Goal: Transaction & Acquisition: Purchase product/service

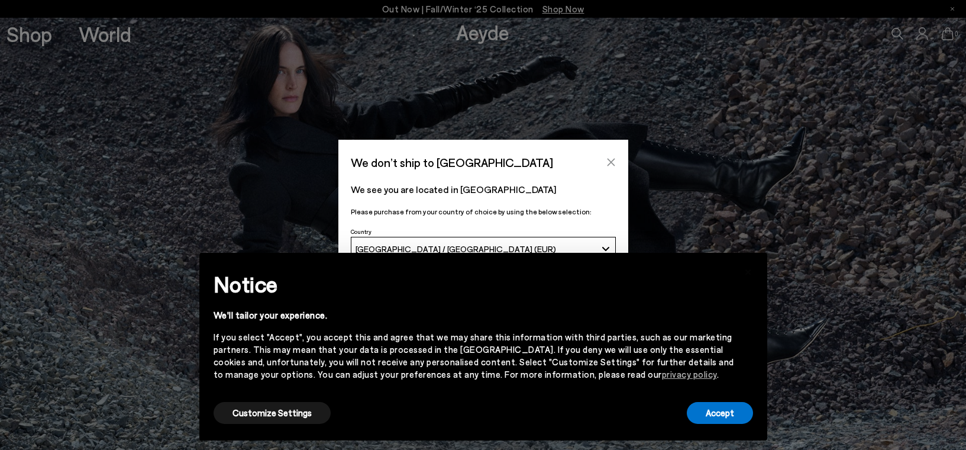
click at [611, 165] on icon "Close" at bounding box center [611, 161] width 9 height 9
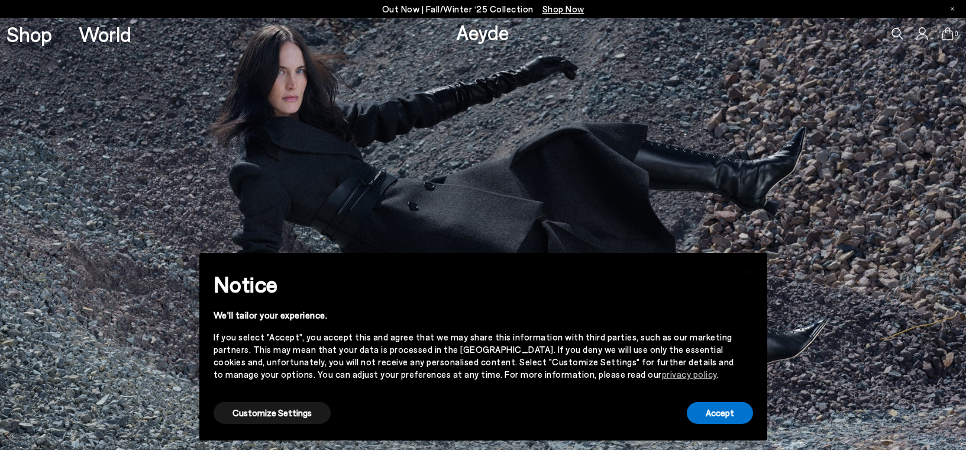
drag, startPoint x: 736, startPoint y: 430, endPoint x: 740, endPoint y: 418, distance: 12.5
click at [736, 430] on div "× Notice We'll tailor your experience. If you select "Accept", you accept this …" at bounding box center [483, 346] width 559 height 178
click at [740, 418] on button "Accept" at bounding box center [720, 413] width 66 height 22
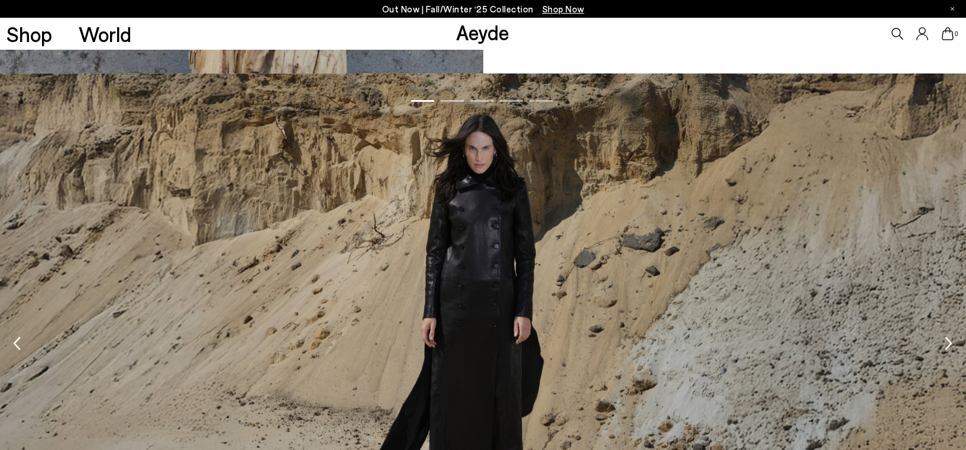
scroll to position [1478, 0]
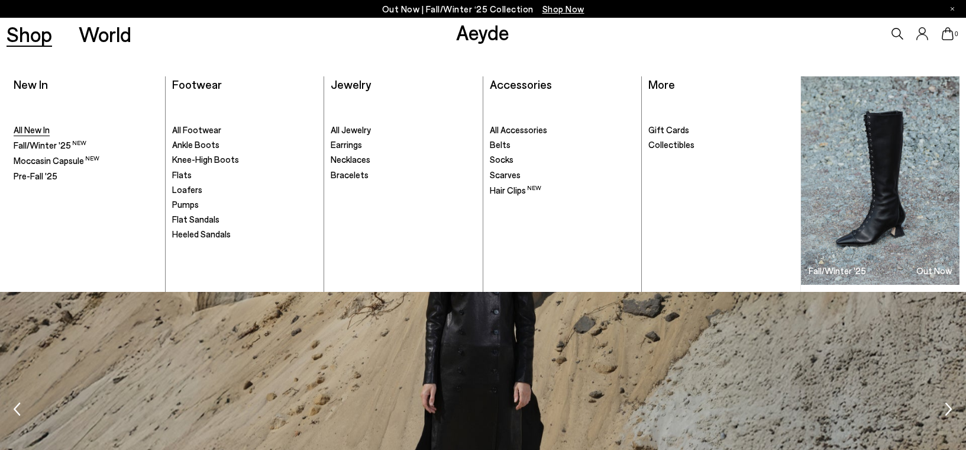
click at [33, 134] on span "All New In" at bounding box center [32, 129] width 36 height 11
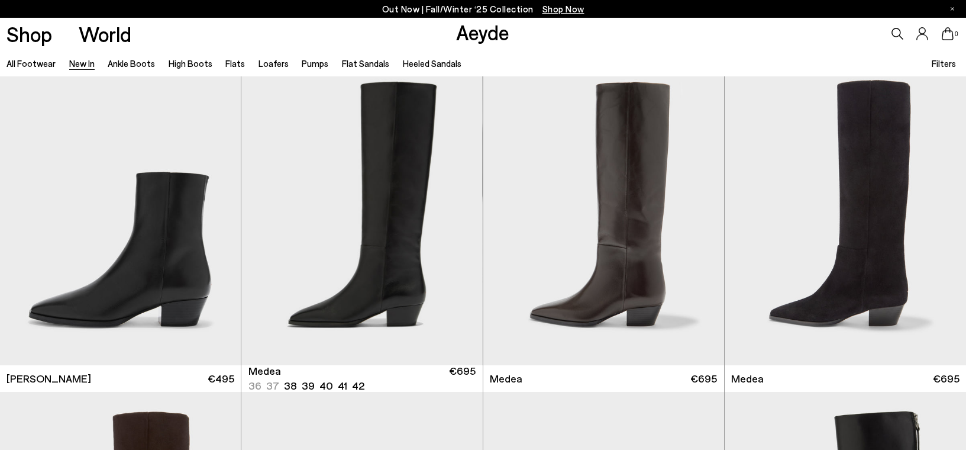
scroll to position [676, 0]
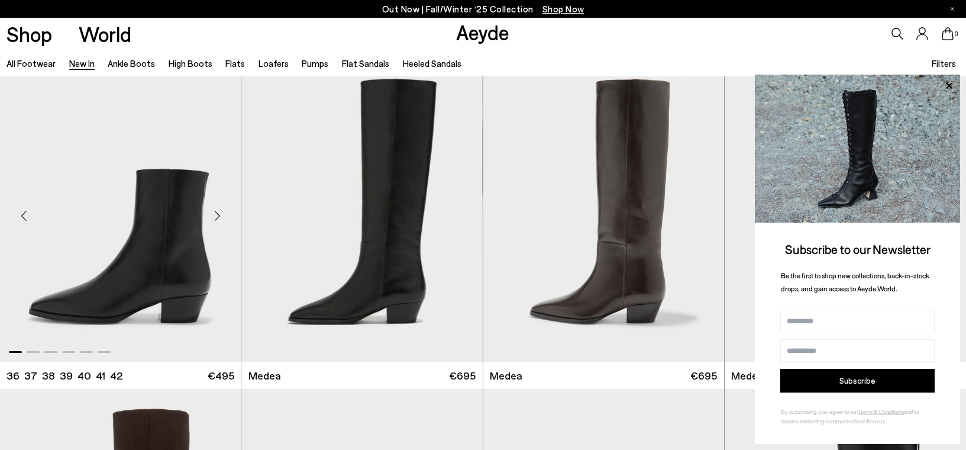
click at [129, 283] on img "1 / 6" at bounding box center [120, 210] width 241 height 303
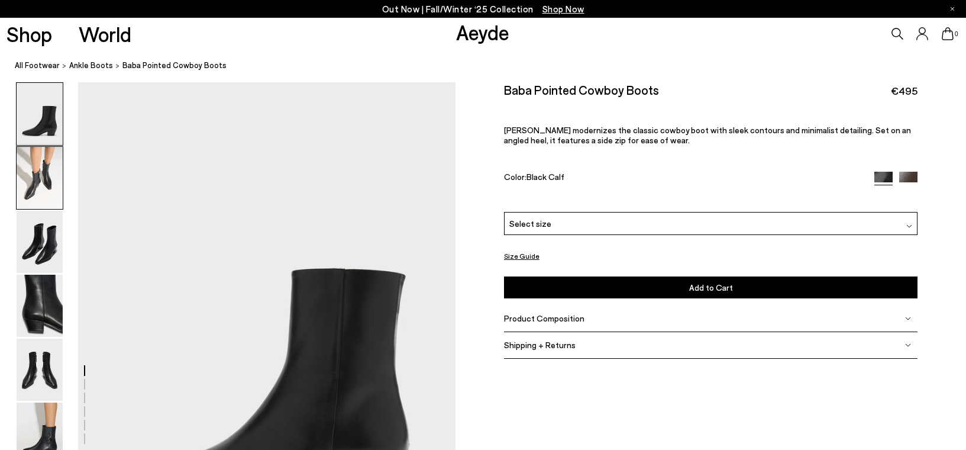
click at [58, 175] on img at bounding box center [40, 178] width 46 height 62
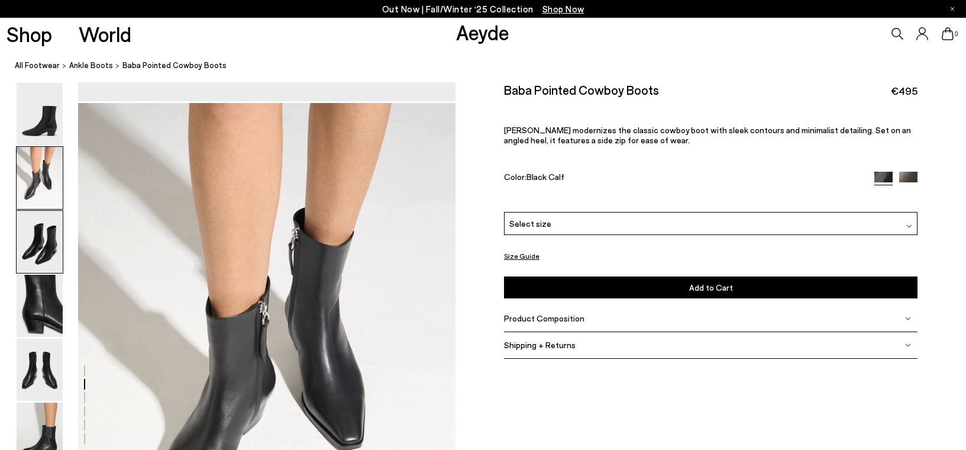
scroll to position [507, 0]
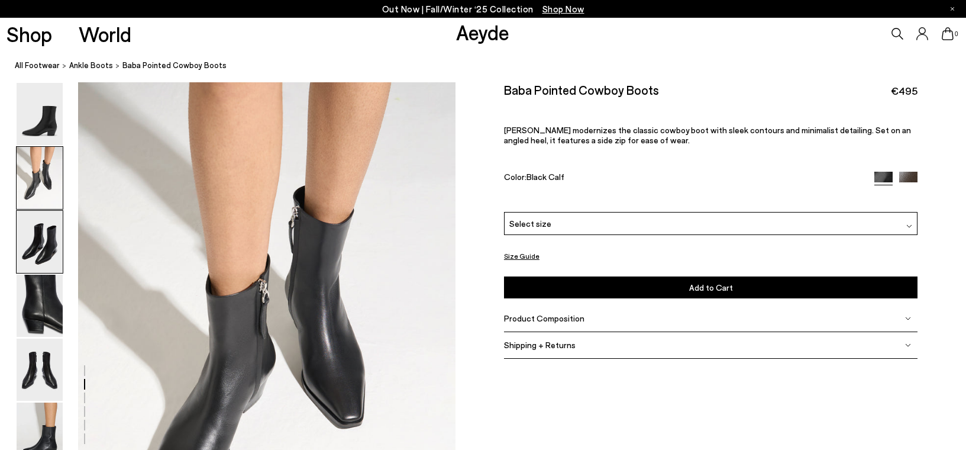
click at [37, 244] on img at bounding box center [40, 242] width 46 height 62
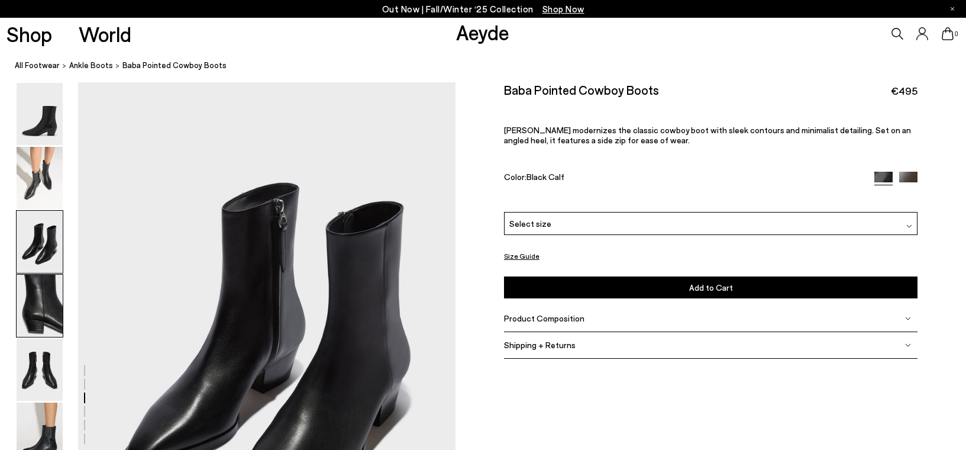
click at [37, 297] on img at bounding box center [40, 306] width 46 height 62
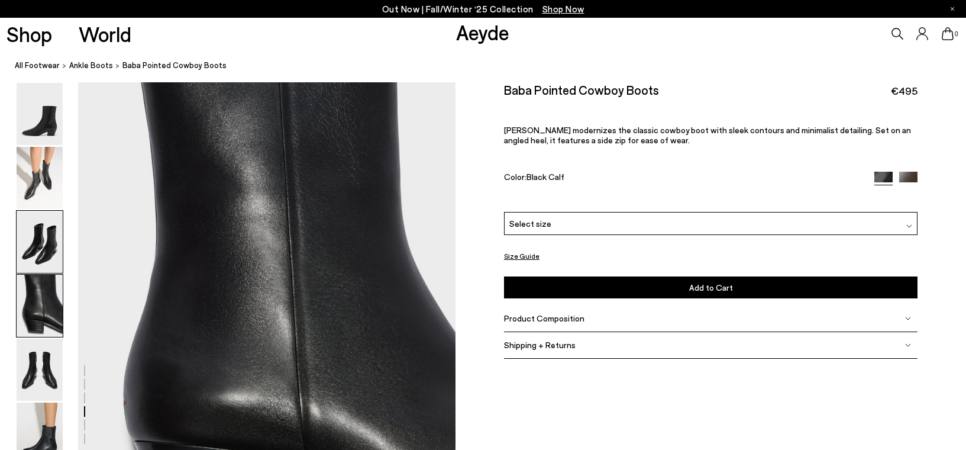
click at [54, 249] on img at bounding box center [40, 242] width 46 height 62
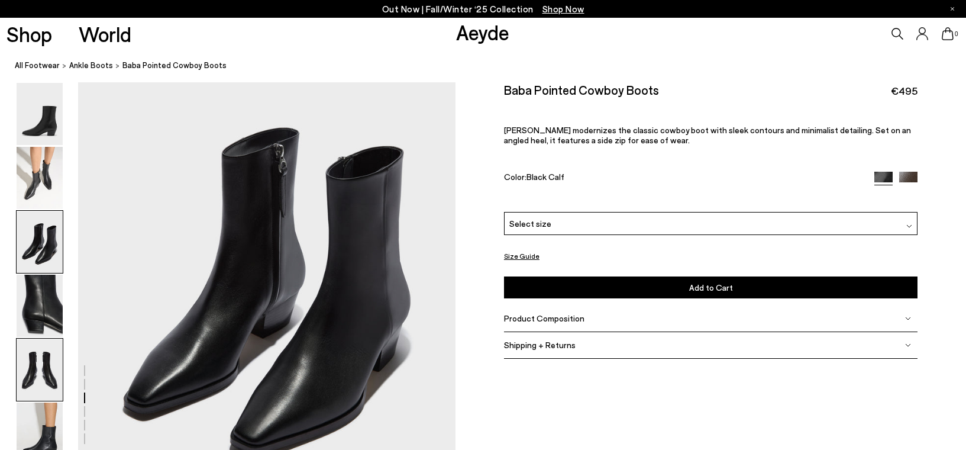
click at [43, 368] on img at bounding box center [40, 370] width 46 height 62
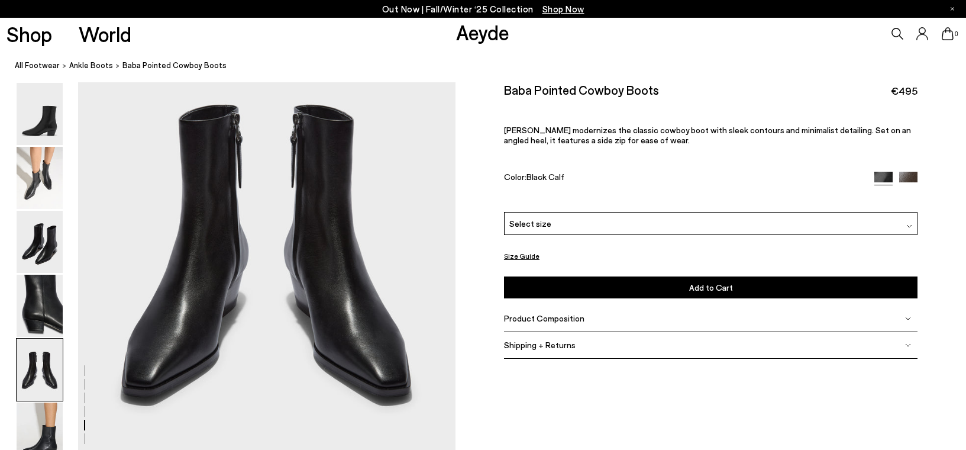
scroll to position [2129, 0]
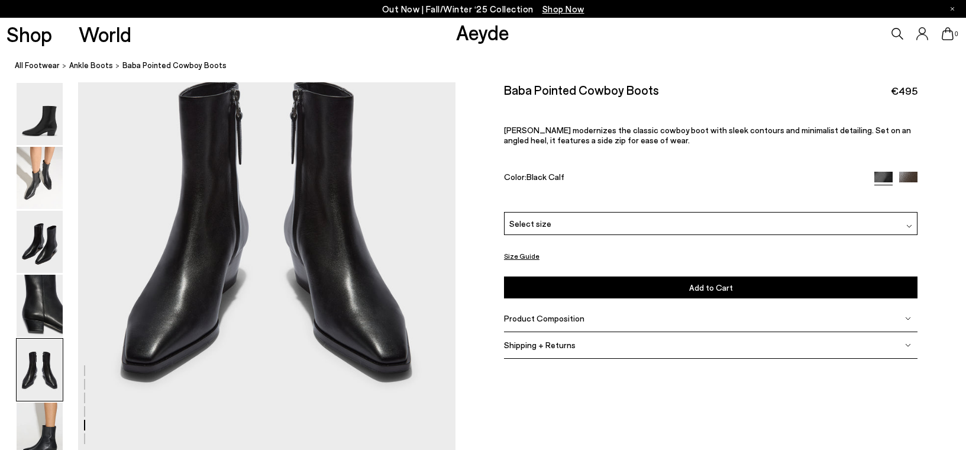
click at [528, 257] on button "Size Guide" at bounding box center [522, 256] width 36 height 15
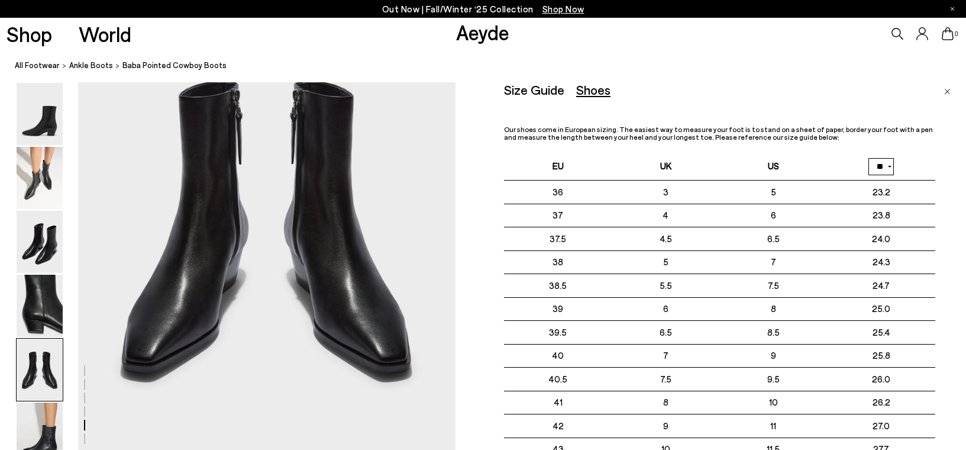
click at [948, 91] on img "Close" at bounding box center [948, 92] width 7 height 6
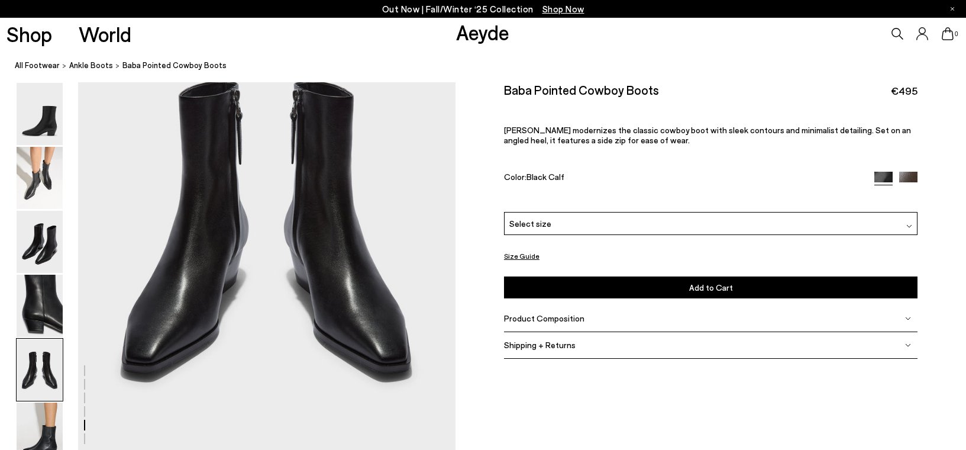
click at [904, 227] on div "Select size" at bounding box center [711, 223] width 414 height 23
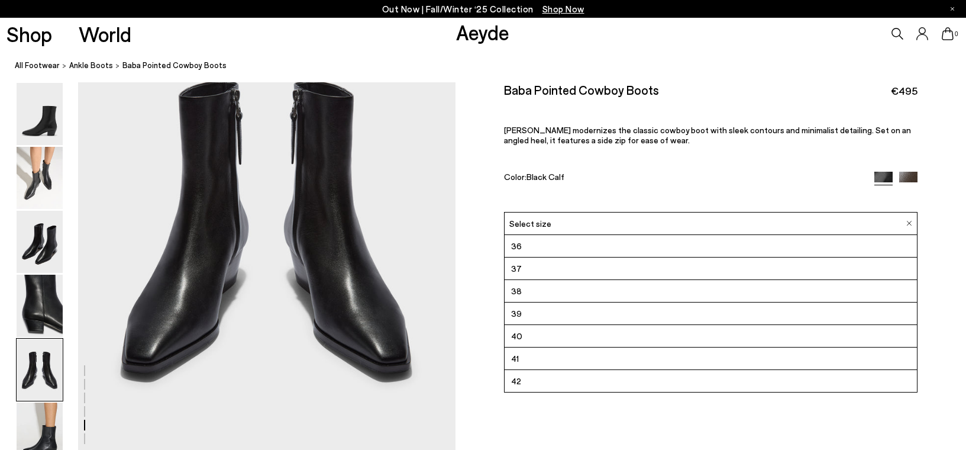
click at [904, 227] on div "Select size" at bounding box center [711, 223] width 414 height 23
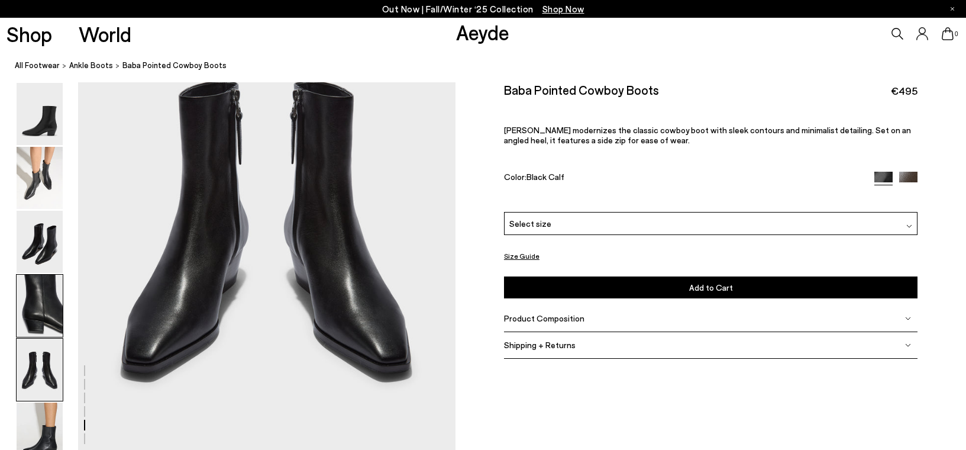
click at [37, 326] on img at bounding box center [40, 306] width 46 height 62
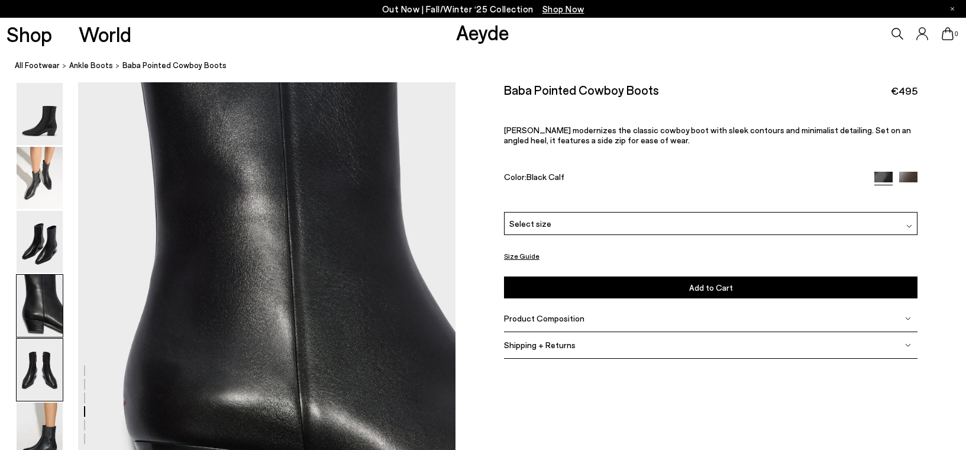
click at [36, 365] on img at bounding box center [40, 370] width 46 height 62
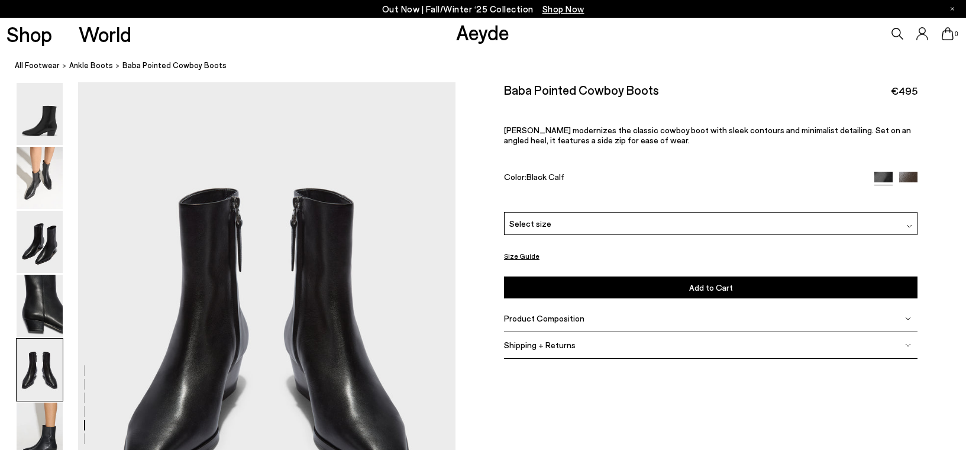
scroll to position [2023, 0]
click at [906, 177] on img at bounding box center [909, 181] width 18 height 18
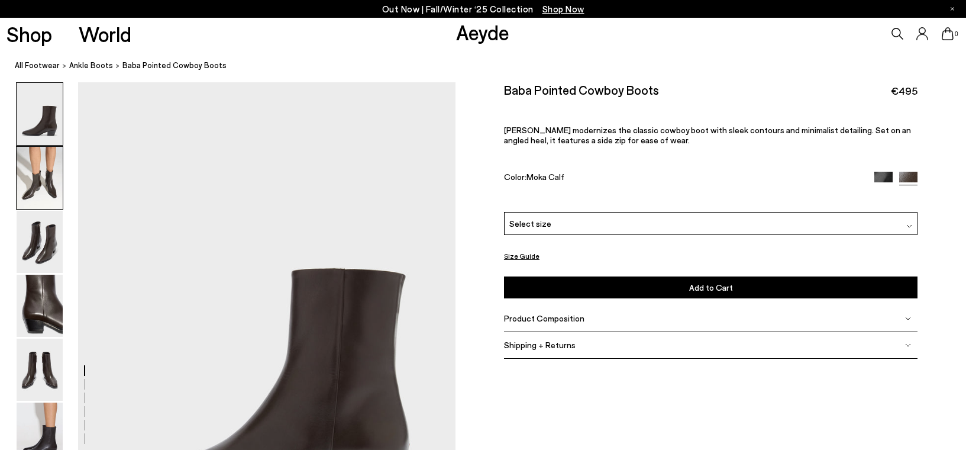
click at [36, 195] on img at bounding box center [40, 178] width 46 height 62
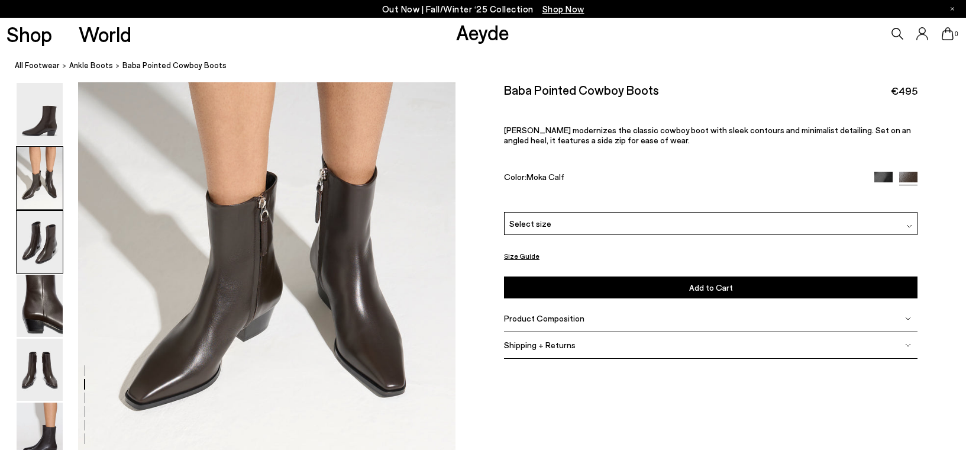
scroll to position [619, 0]
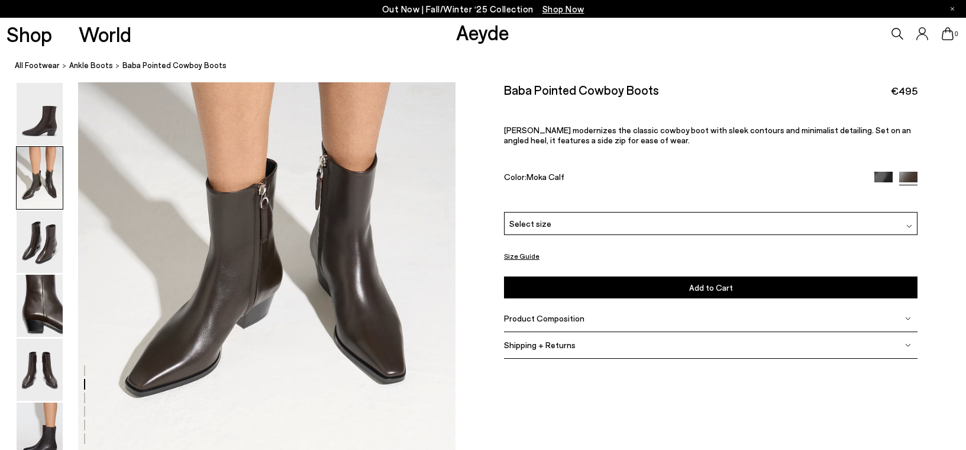
click at [633, 228] on div "Select size" at bounding box center [711, 223] width 414 height 23
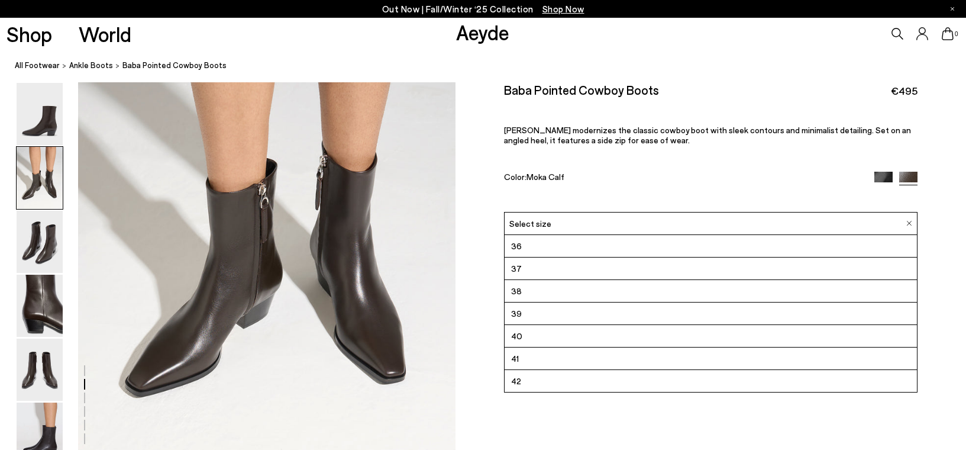
click at [633, 228] on div "Select size" at bounding box center [711, 223] width 414 height 23
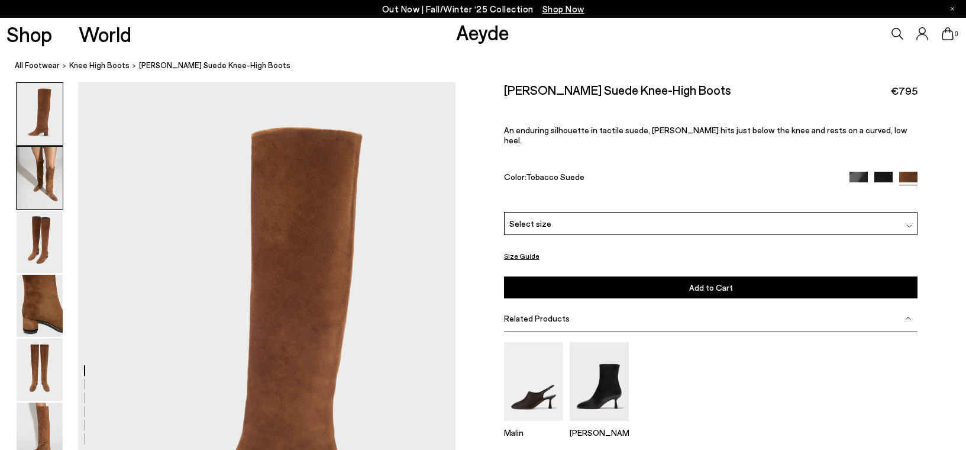
click at [54, 175] on img at bounding box center [40, 178] width 46 height 62
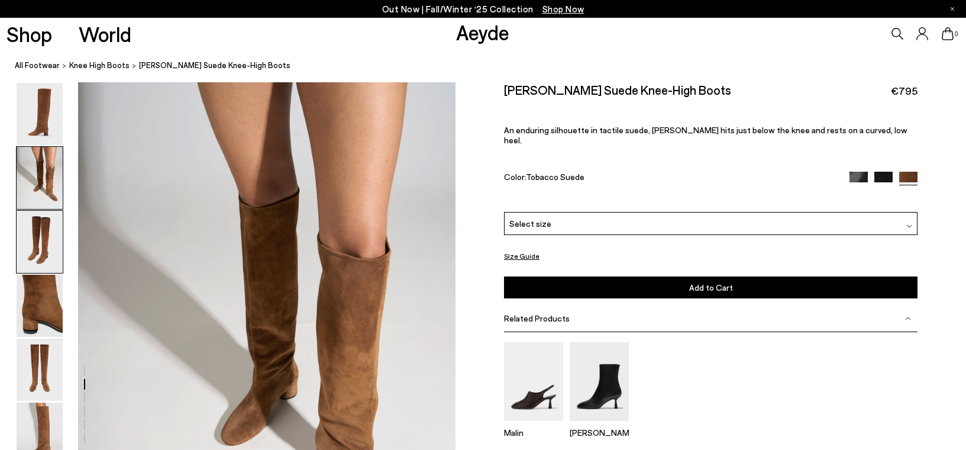
scroll to position [507, 0]
click at [41, 242] on img at bounding box center [40, 242] width 46 height 62
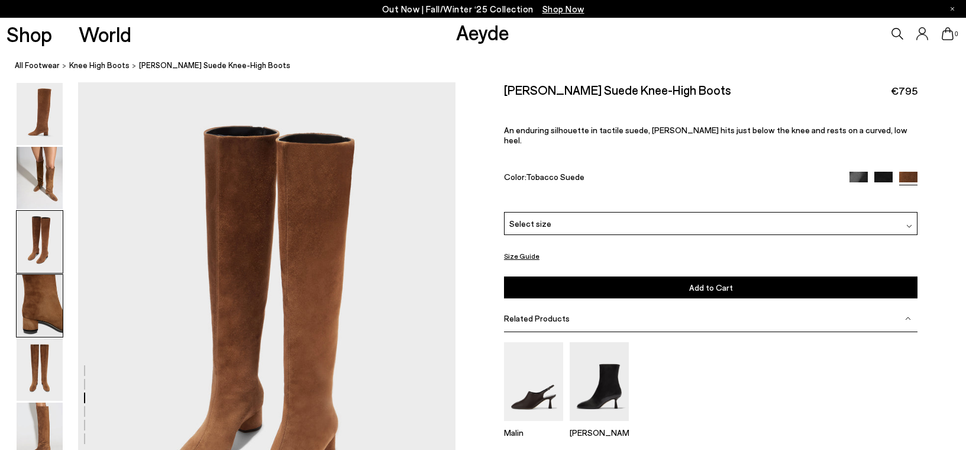
click at [36, 308] on img at bounding box center [40, 306] width 46 height 62
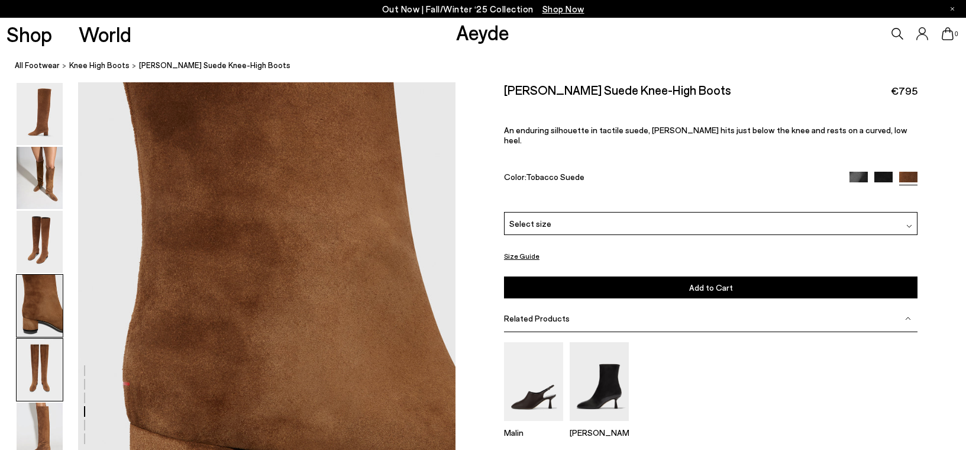
scroll to position [1517, 0]
click at [38, 367] on img at bounding box center [40, 370] width 46 height 62
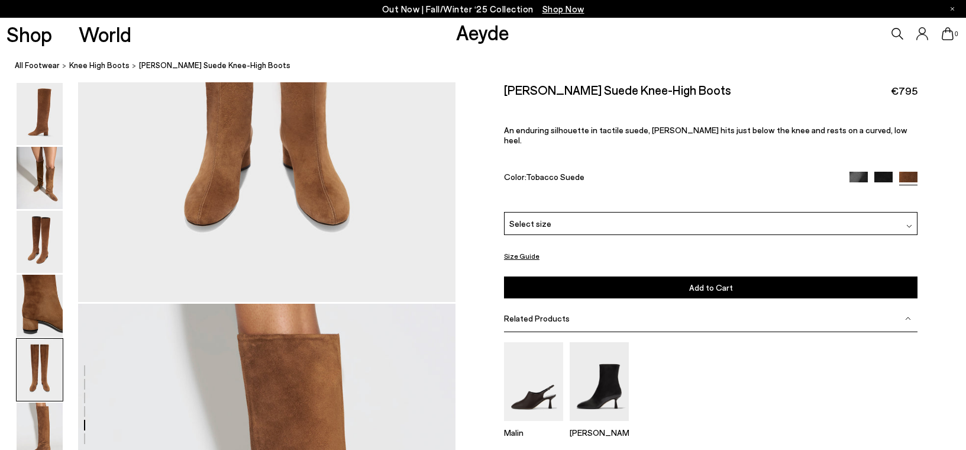
scroll to position [2312, 0]
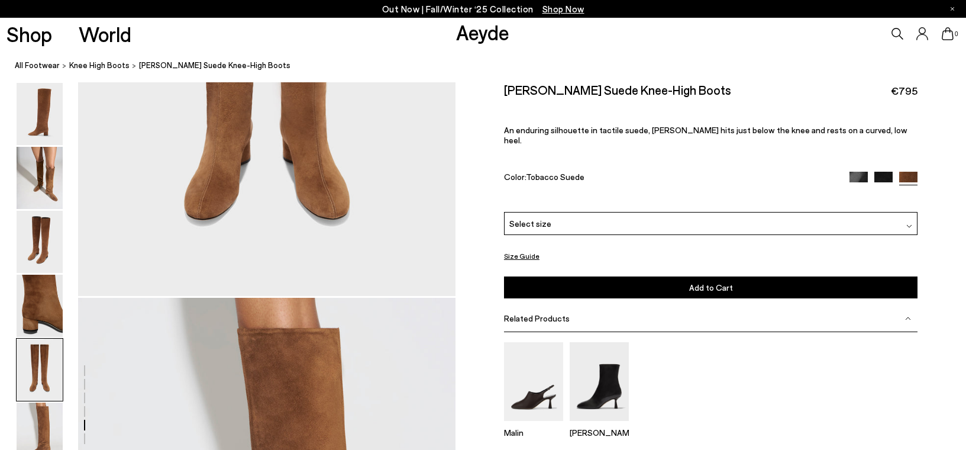
click at [50, 354] on img at bounding box center [40, 370] width 46 height 62
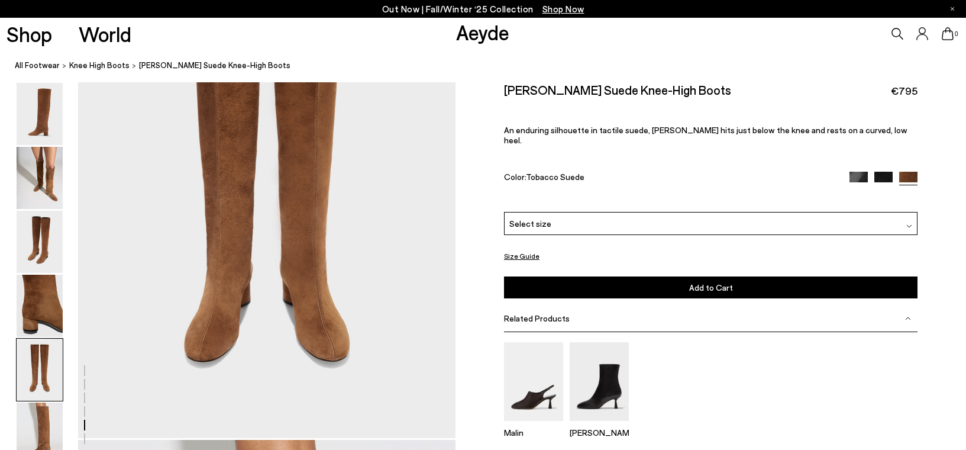
scroll to position [2213, 0]
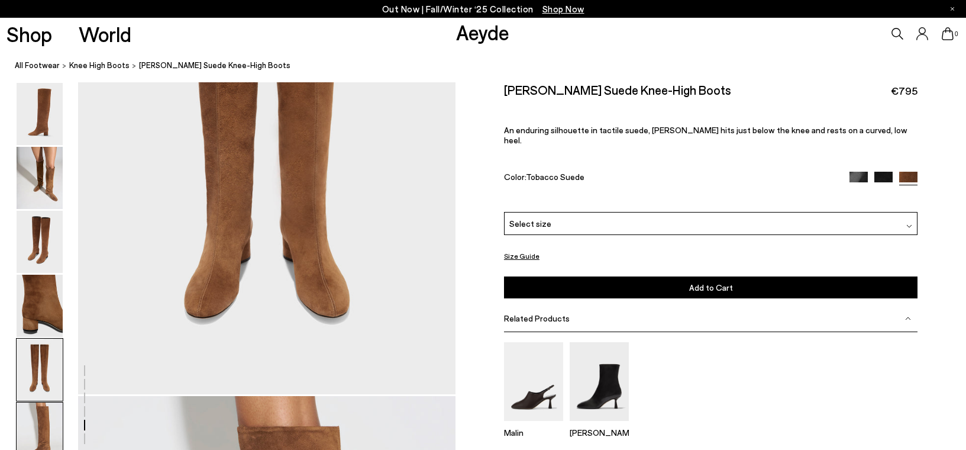
click at [43, 415] on img at bounding box center [40, 433] width 46 height 62
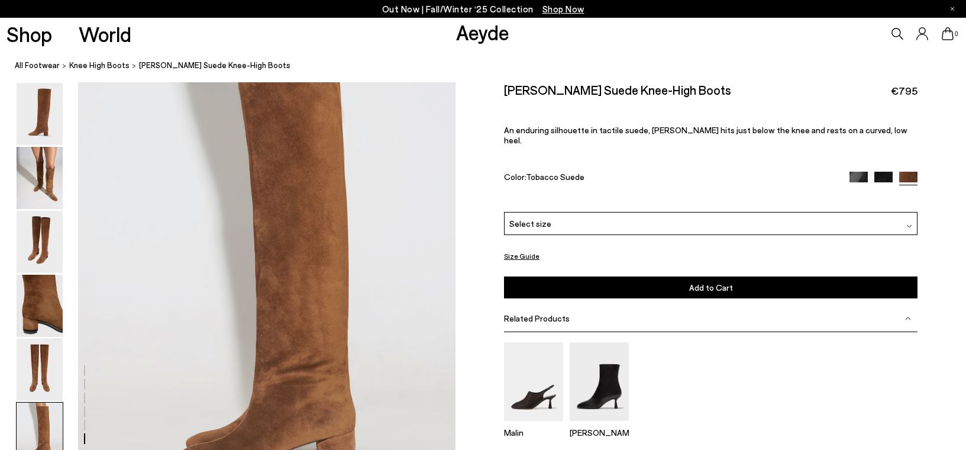
scroll to position [2609, 0]
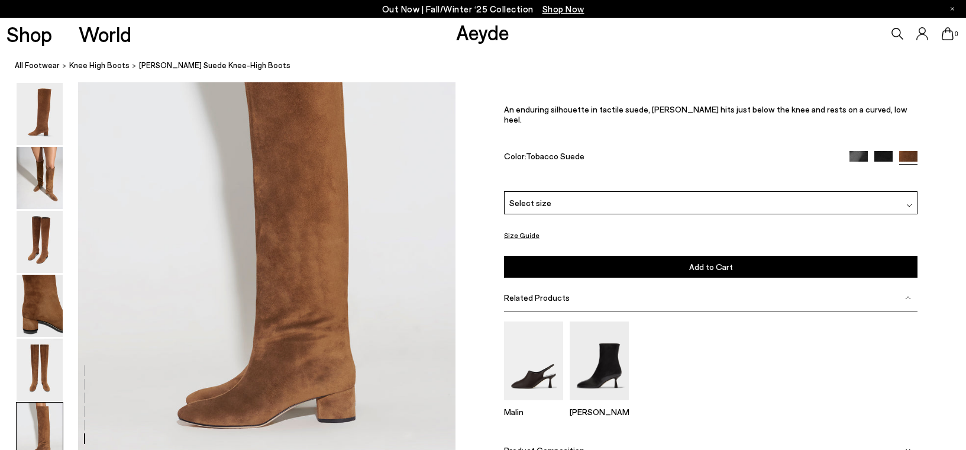
click at [891, 159] on img at bounding box center [884, 160] width 18 height 18
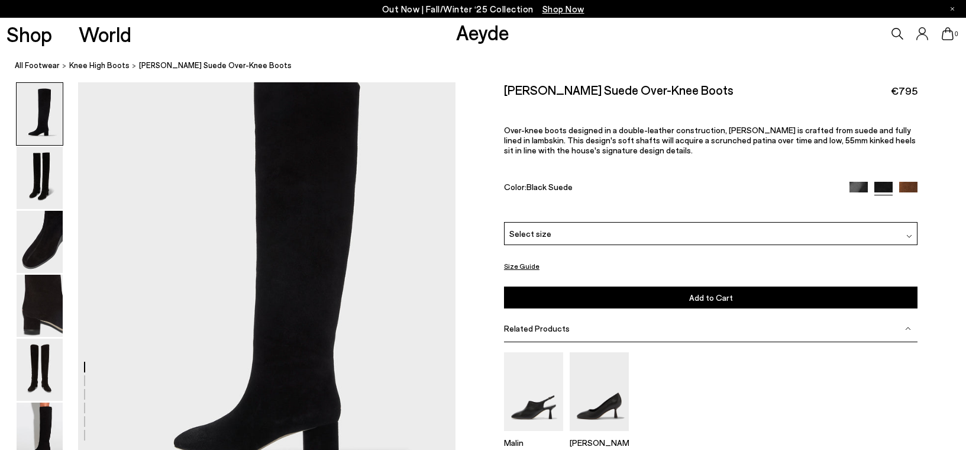
click at [853, 188] on img at bounding box center [859, 191] width 18 height 18
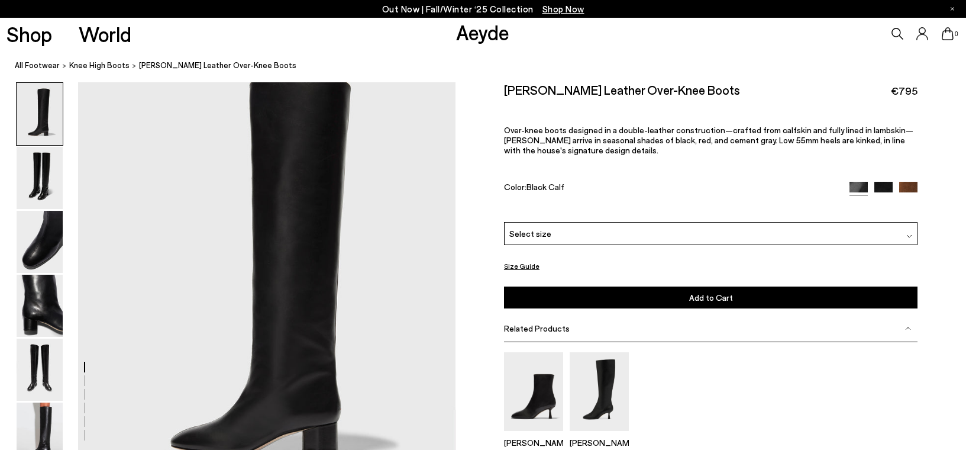
click at [907, 191] on img at bounding box center [909, 191] width 18 height 18
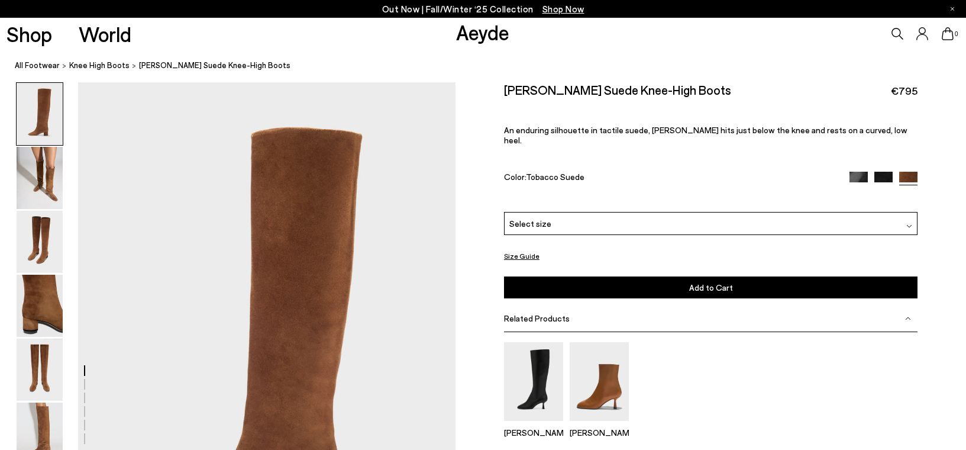
click at [907, 217] on div at bounding box center [910, 223] width 6 height 12
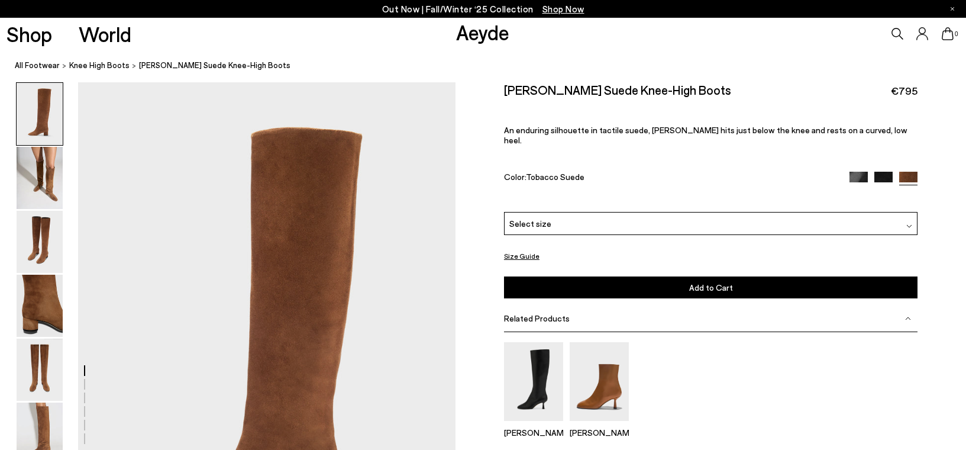
click at [520, 249] on button "Size Guide" at bounding box center [522, 256] width 36 height 15
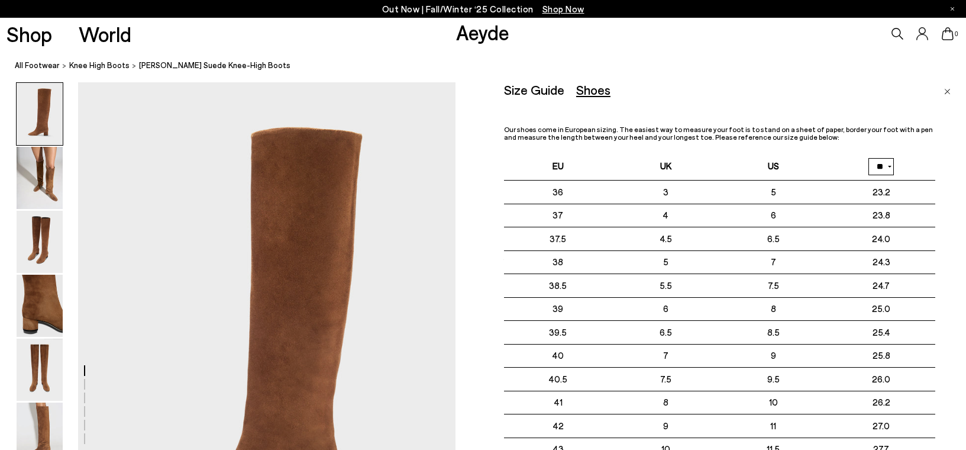
click at [948, 90] on img "Close" at bounding box center [948, 92] width 7 height 6
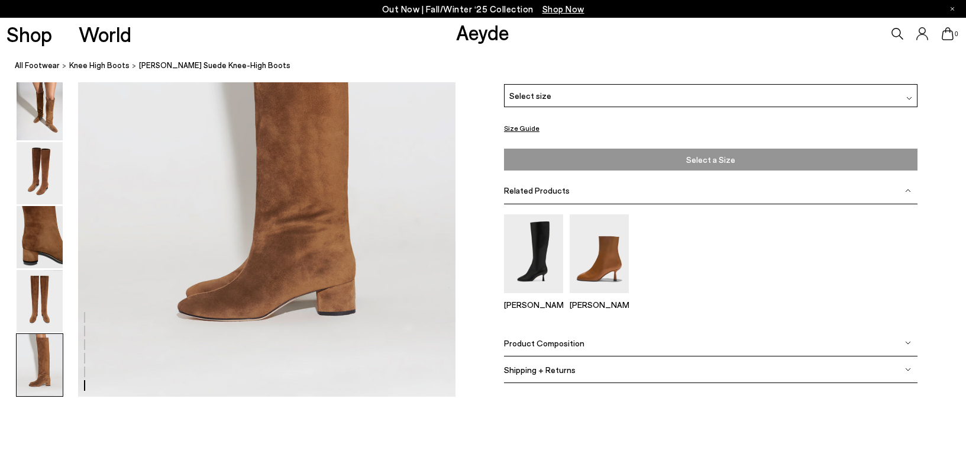
scroll to position [2777, 0]
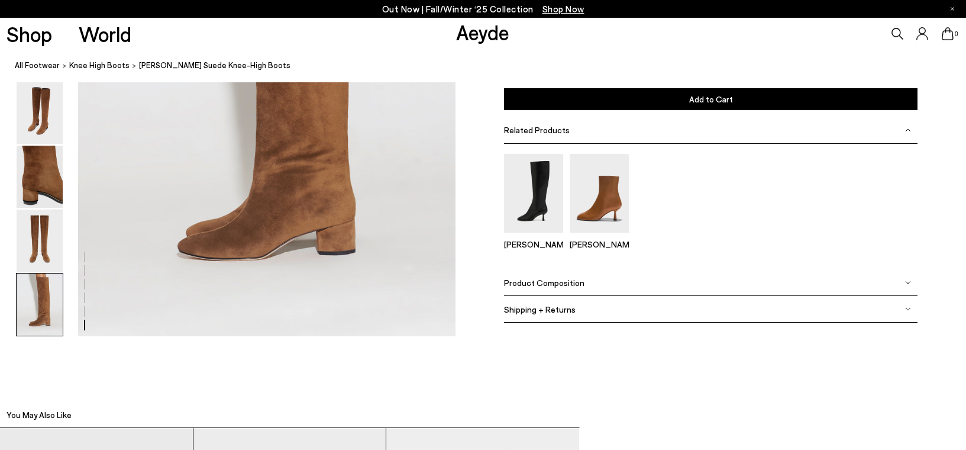
click at [571, 286] on span "Product Composition" at bounding box center [544, 283] width 80 height 10
